Goal: Navigation & Orientation: Go to known website

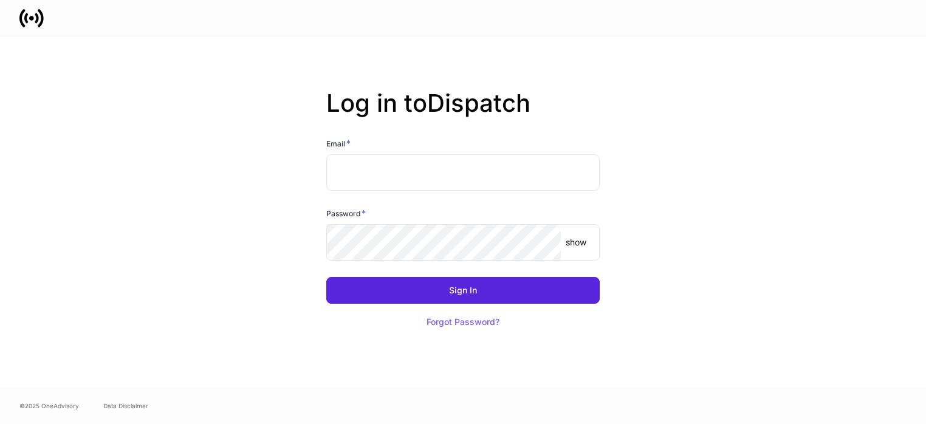
type input "**********"
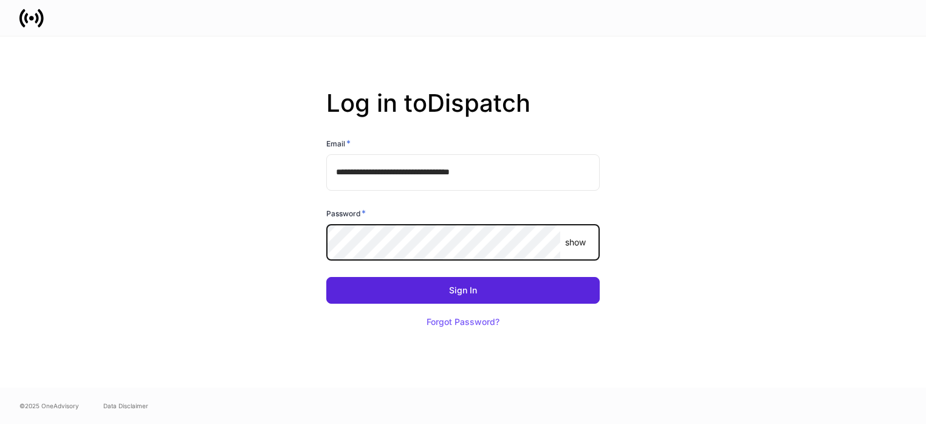
click at [326, 277] on button "Sign In" at bounding box center [462, 290] width 273 height 27
